Goal: Task Accomplishment & Management: Manage account settings

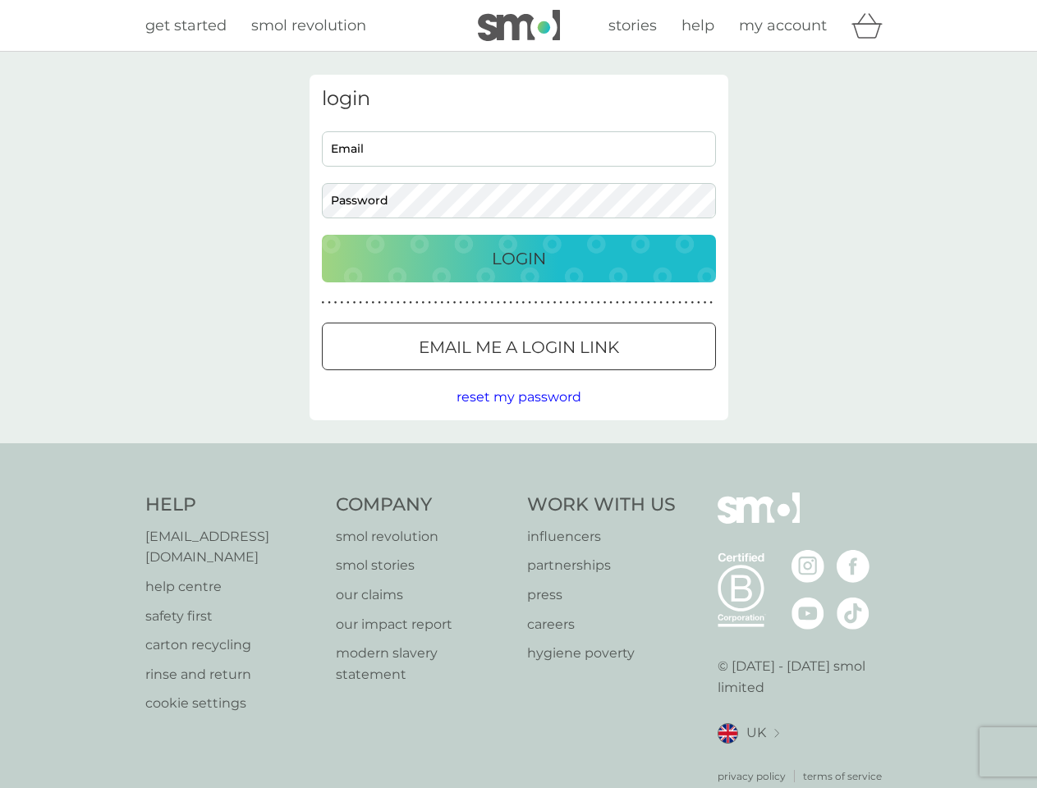
click at [872, 25] on icon "basket" at bounding box center [867, 25] width 31 height 25
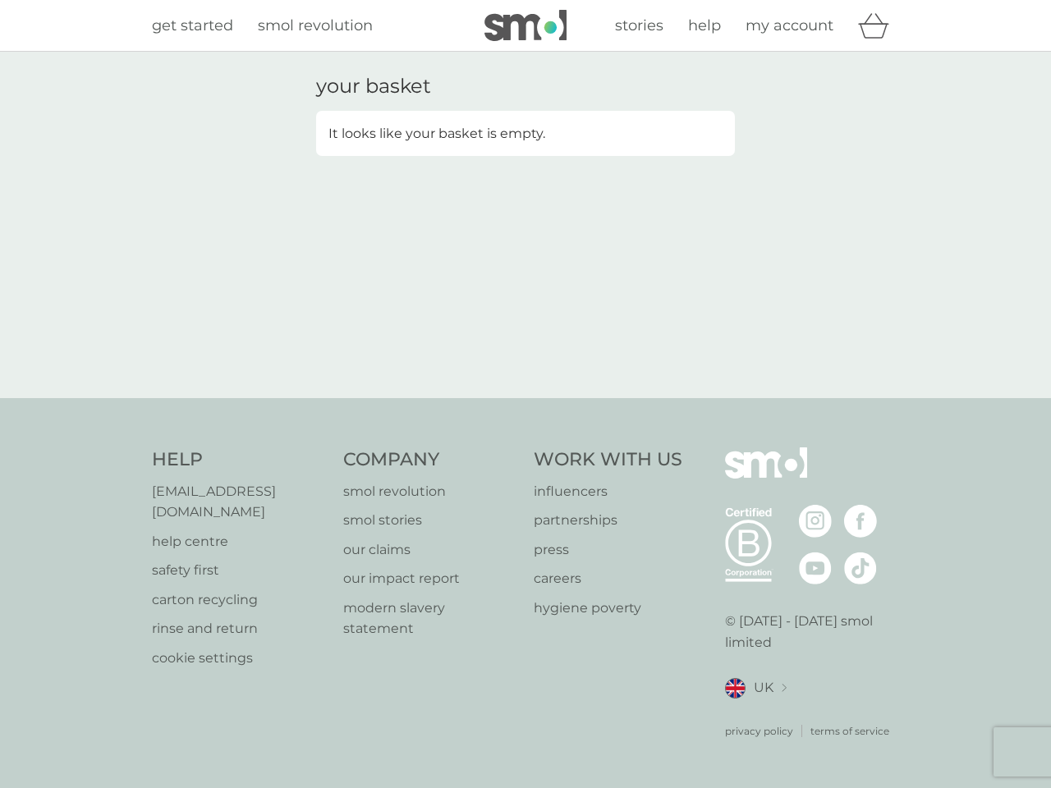
click at [519, 347] on div "your basket It looks like your basket is empty." at bounding box center [525, 225] width 443 height 301
click at [518, 397] on div "your basket It looks like your basket is empty." at bounding box center [525, 225] width 1051 height 347
click at [748, 713] on div "privacy policy terms of service" at bounding box center [812, 719] width 175 height 40
